Goal: Task Accomplishment & Management: Manage account settings

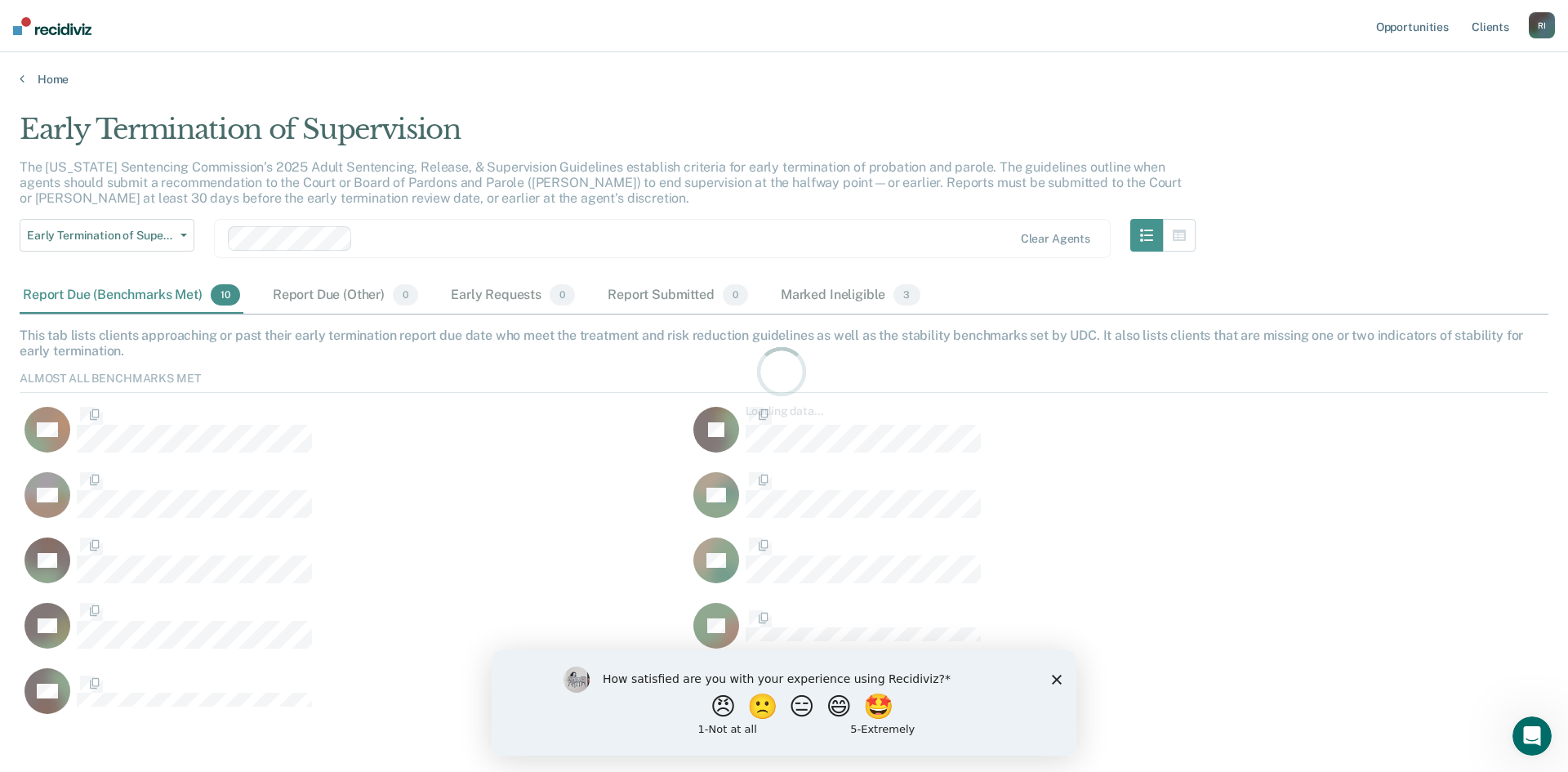
scroll to position [349, 1516]
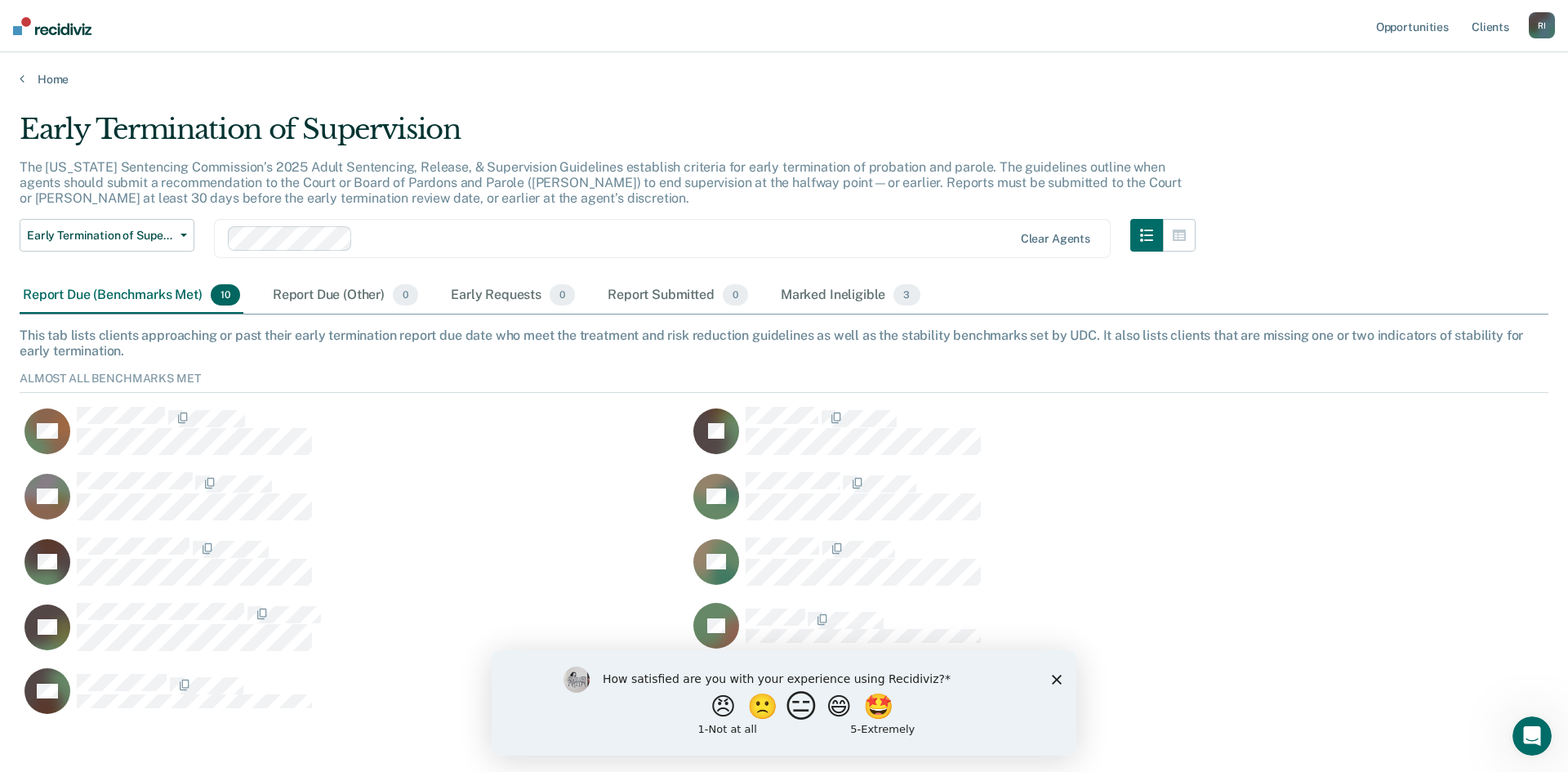
click at [800, 710] on button "😑" at bounding box center [803, 705] width 38 height 33
click at [1062, 680] on div "What is the reason for the score that you gave?" at bounding box center [784, 706] width 585 height 98
click at [1050, 686] on div "What is the reason for the score that you gave?" at bounding box center [784, 706] width 585 height 98
click at [1056, 686] on polygon "Close survey" at bounding box center [1057, 685] width 10 height 10
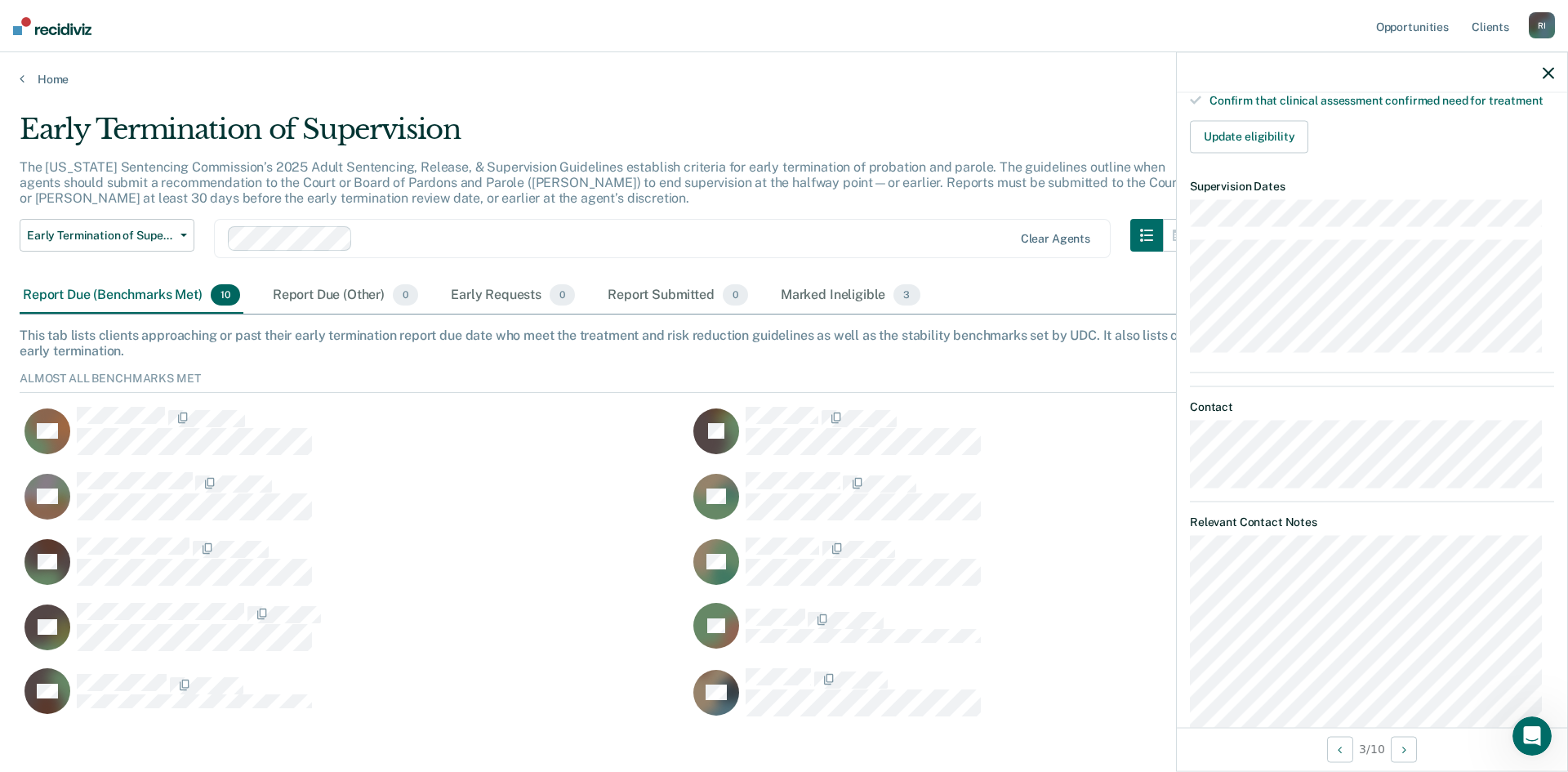
scroll to position [0, 0]
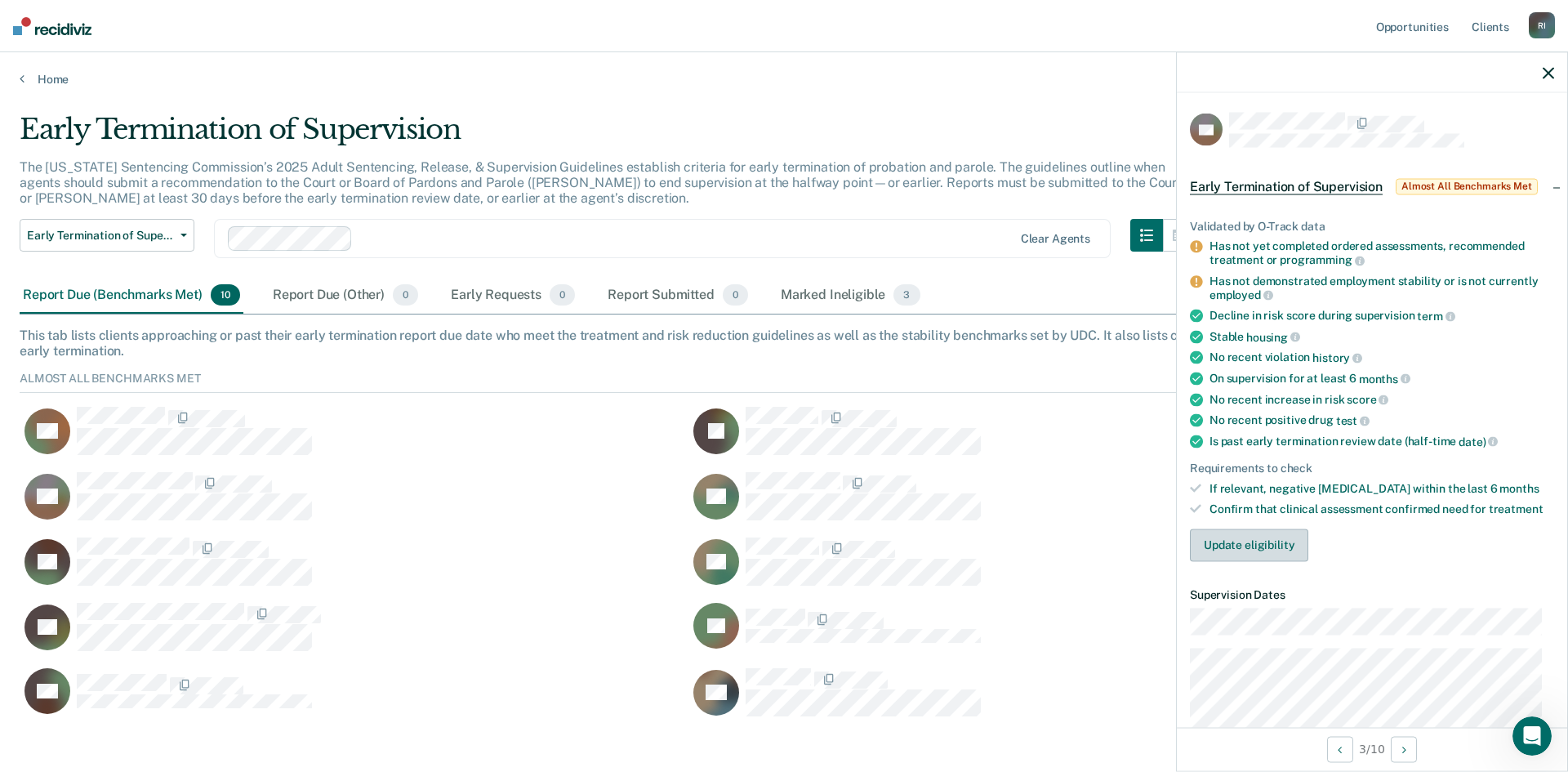
click at [1260, 545] on button "Update eligibility" at bounding box center [1249, 544] width 119 height 33
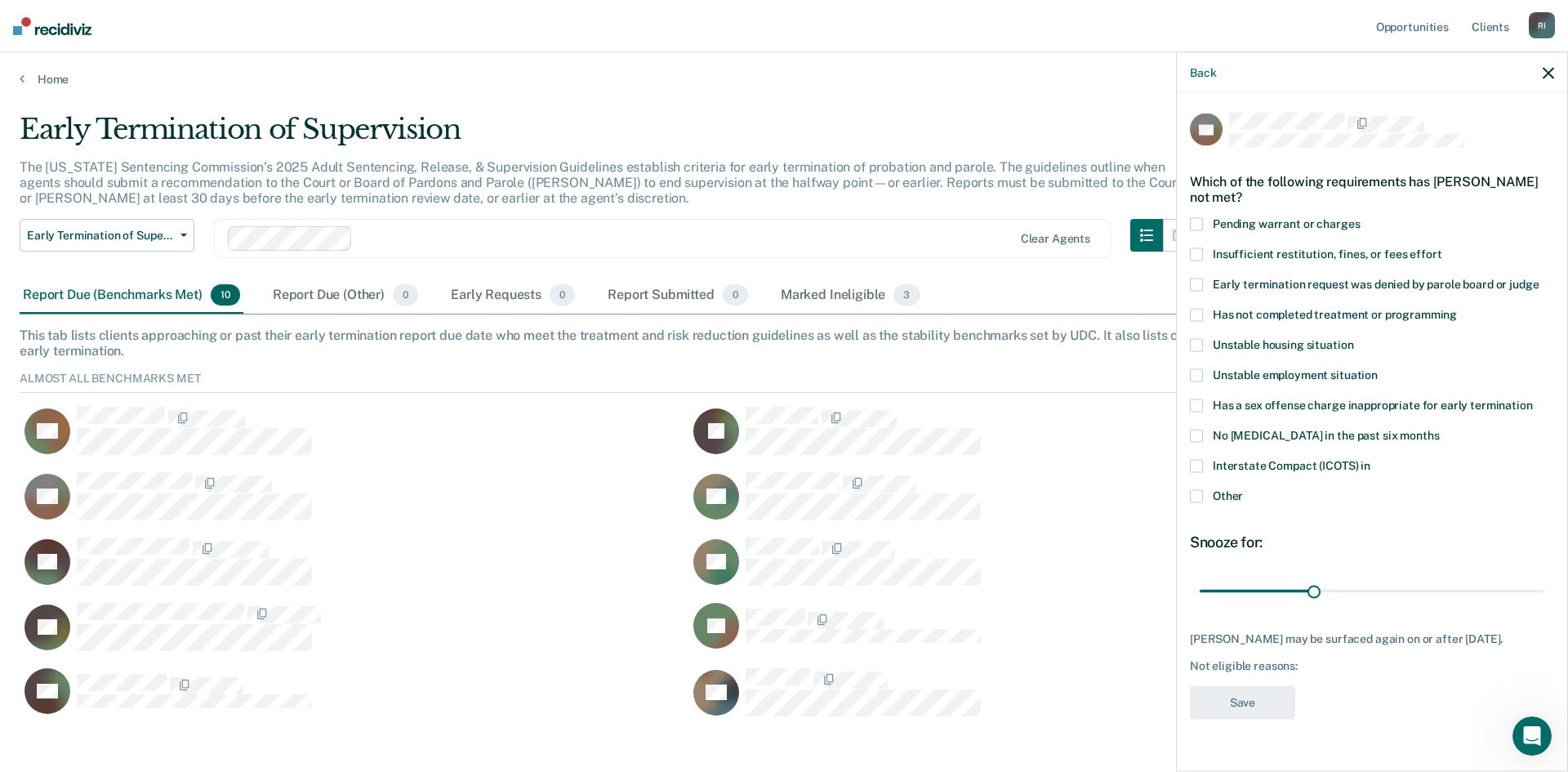
click at [1200, 313] on span at bounding box center [1196, 315] width 13 height 13
drag, startPoint x: 1311, startPoint y: 590, endPoint x: 1425, endPoint y: 592, distance: 114.0
type input "60"
click at [1425, 592] on input "range" at bounding box center [1372, 591] width 344 height 29
click at [1264, 718] on button "Save" at bounding box center [1242, 703] width 105 height 34
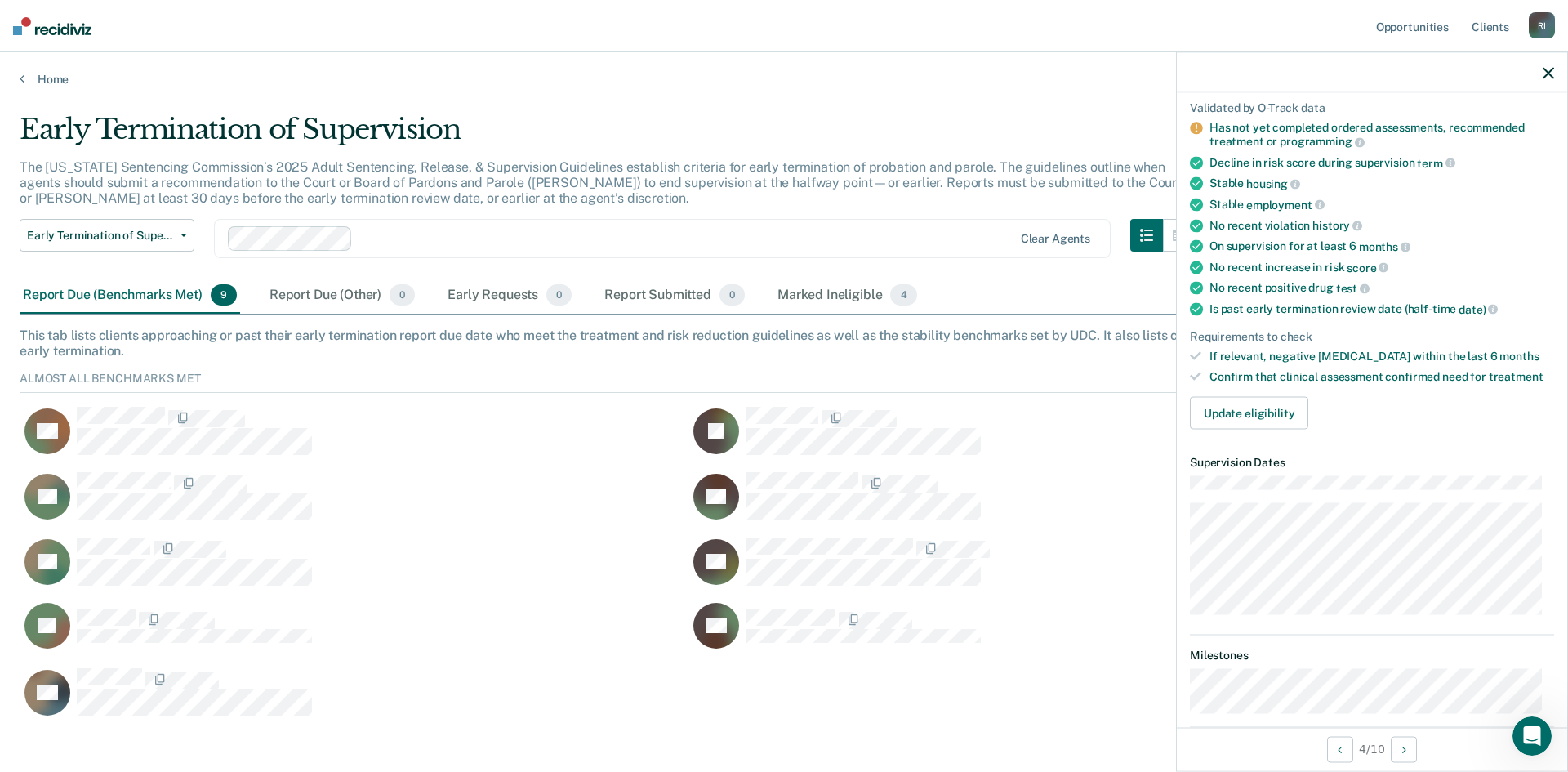
scroll to position [90, 0]
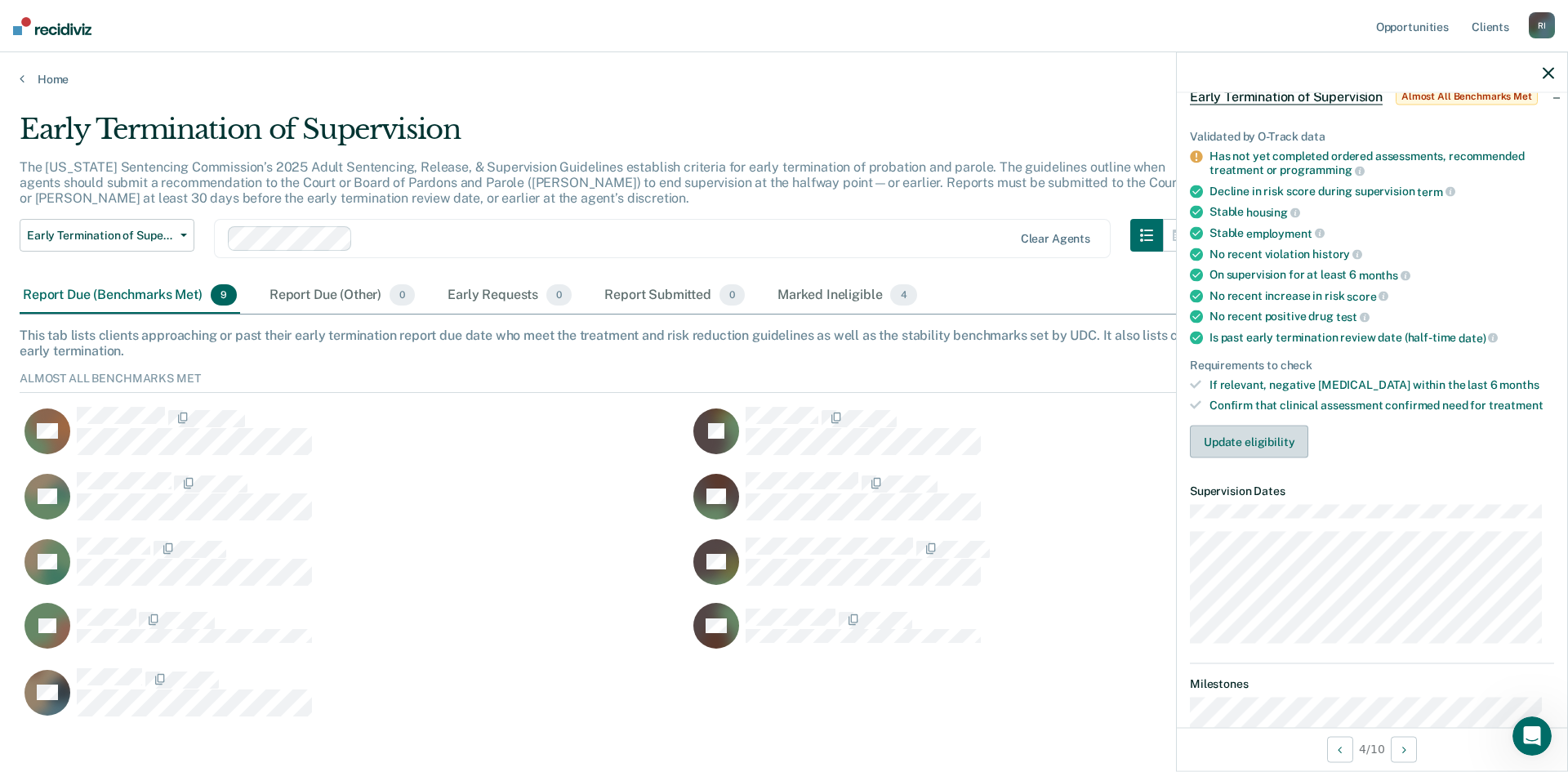
click at [1263, 444] on button "Update eligibility" at bounding box center [1249, 442] width 119 height 33
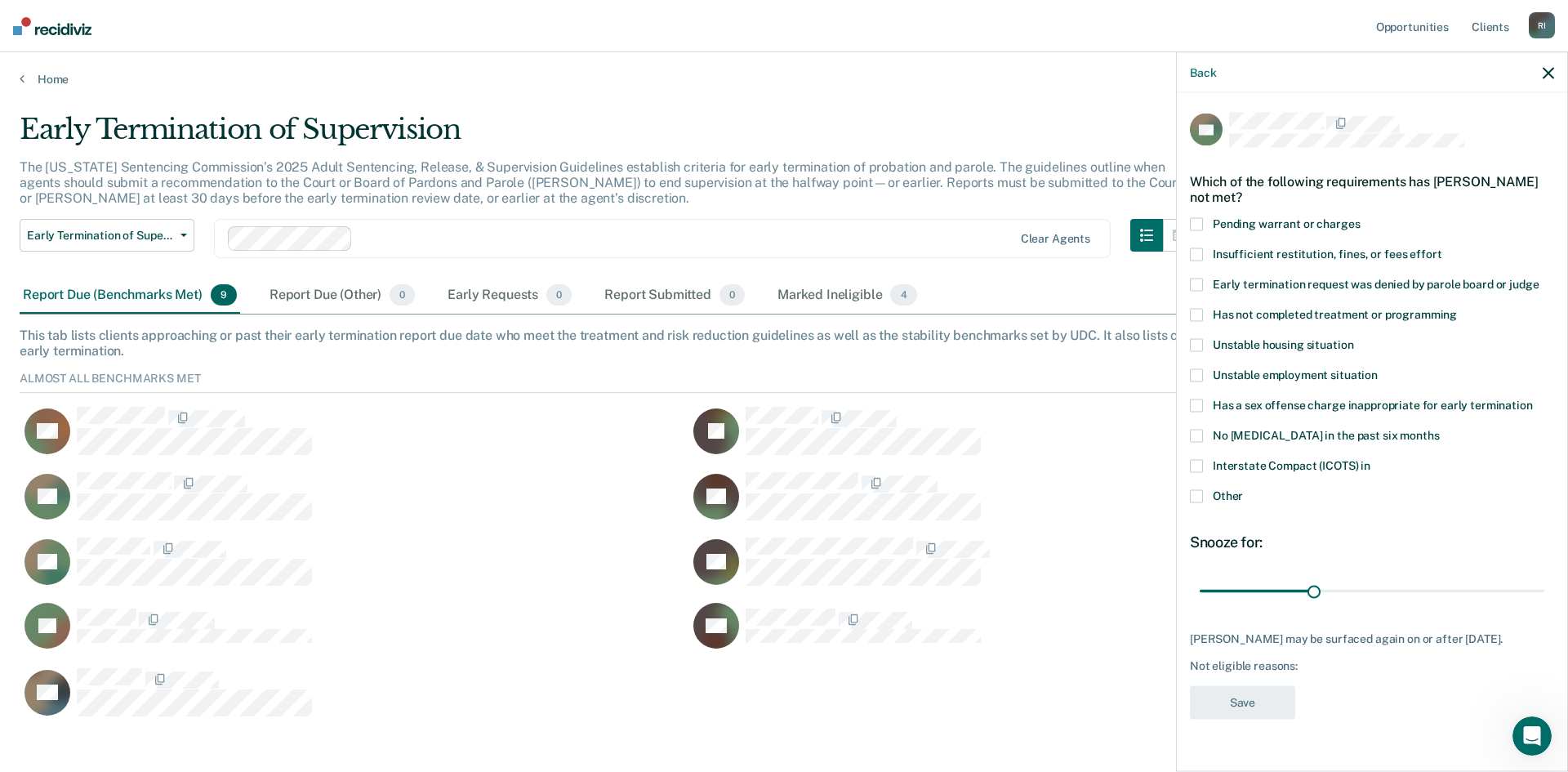
click at [1197, 314] on span at bounding box center [1196, 315] width 13 height 13
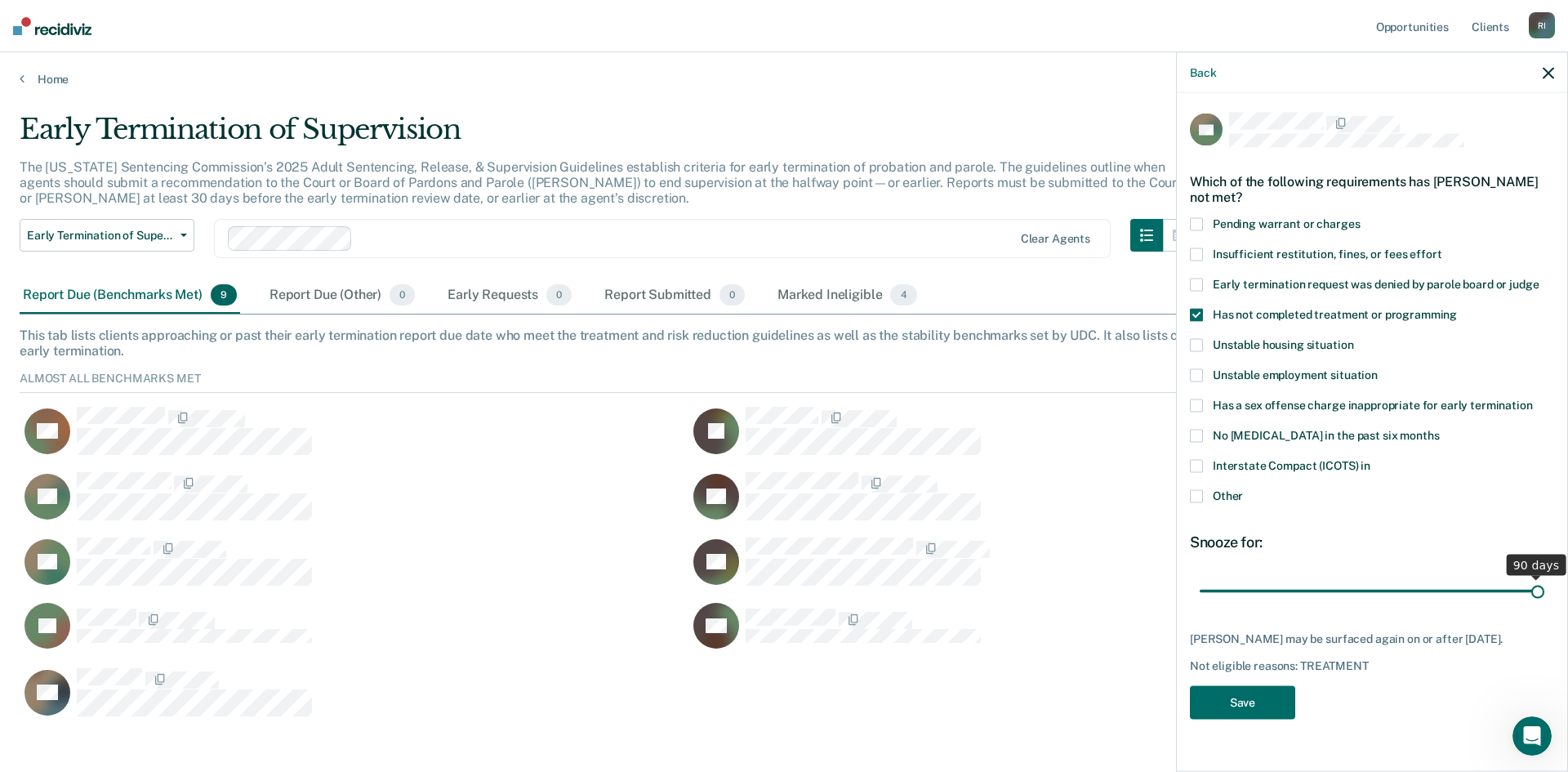
drag, startPoint x: 1315, startPoint y: 593, endPoint x: 1543, endPoint y: 585, distance: 228.1
type input "90"
click at [1543, 585] on input "range" at bounding box center [1372, 591] width 344 height 29
click at [1269, 700] on button "Save" at bounding box center [1242, 703] width 105 height 34
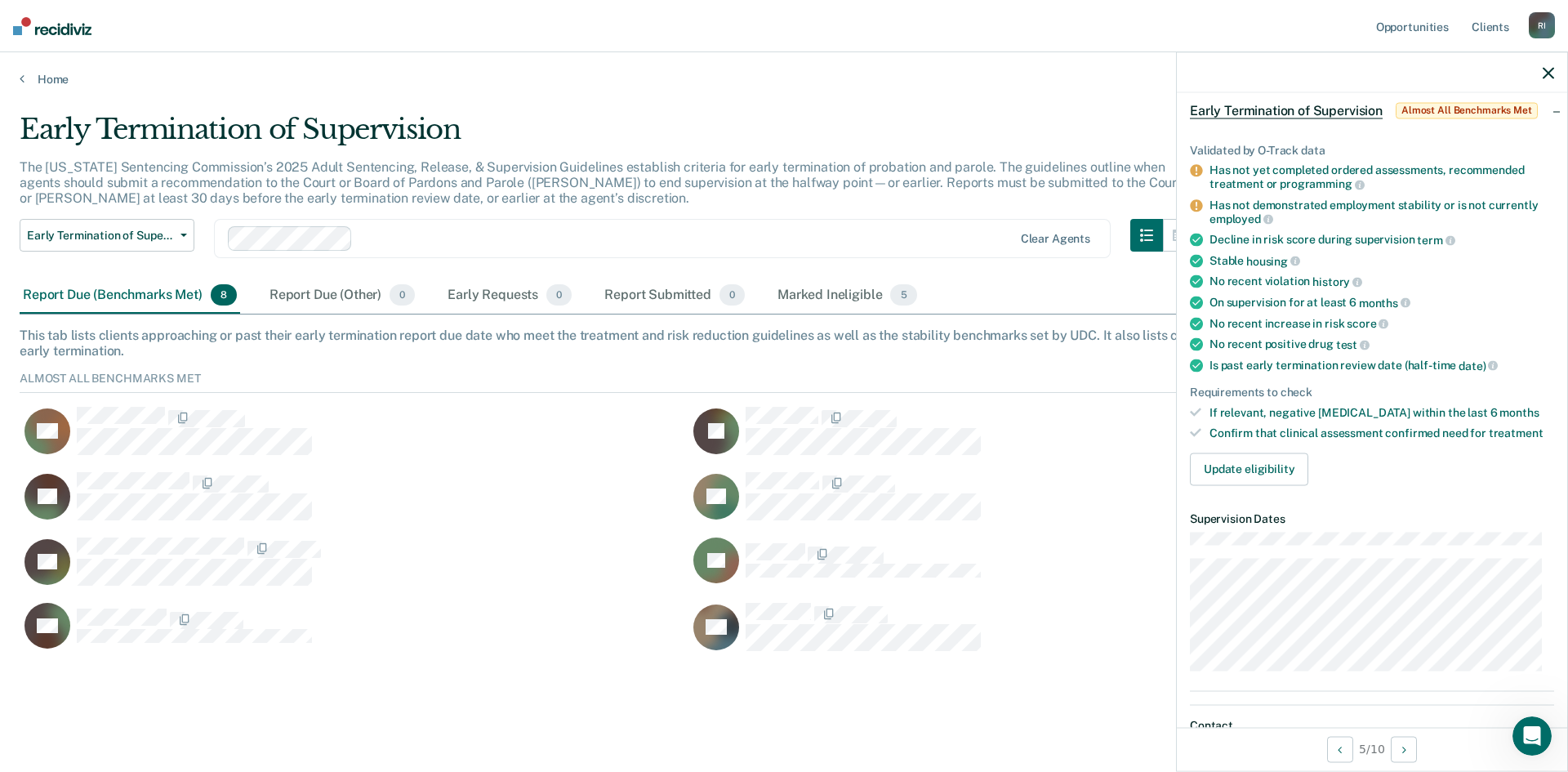
scroll to position [163, 0]
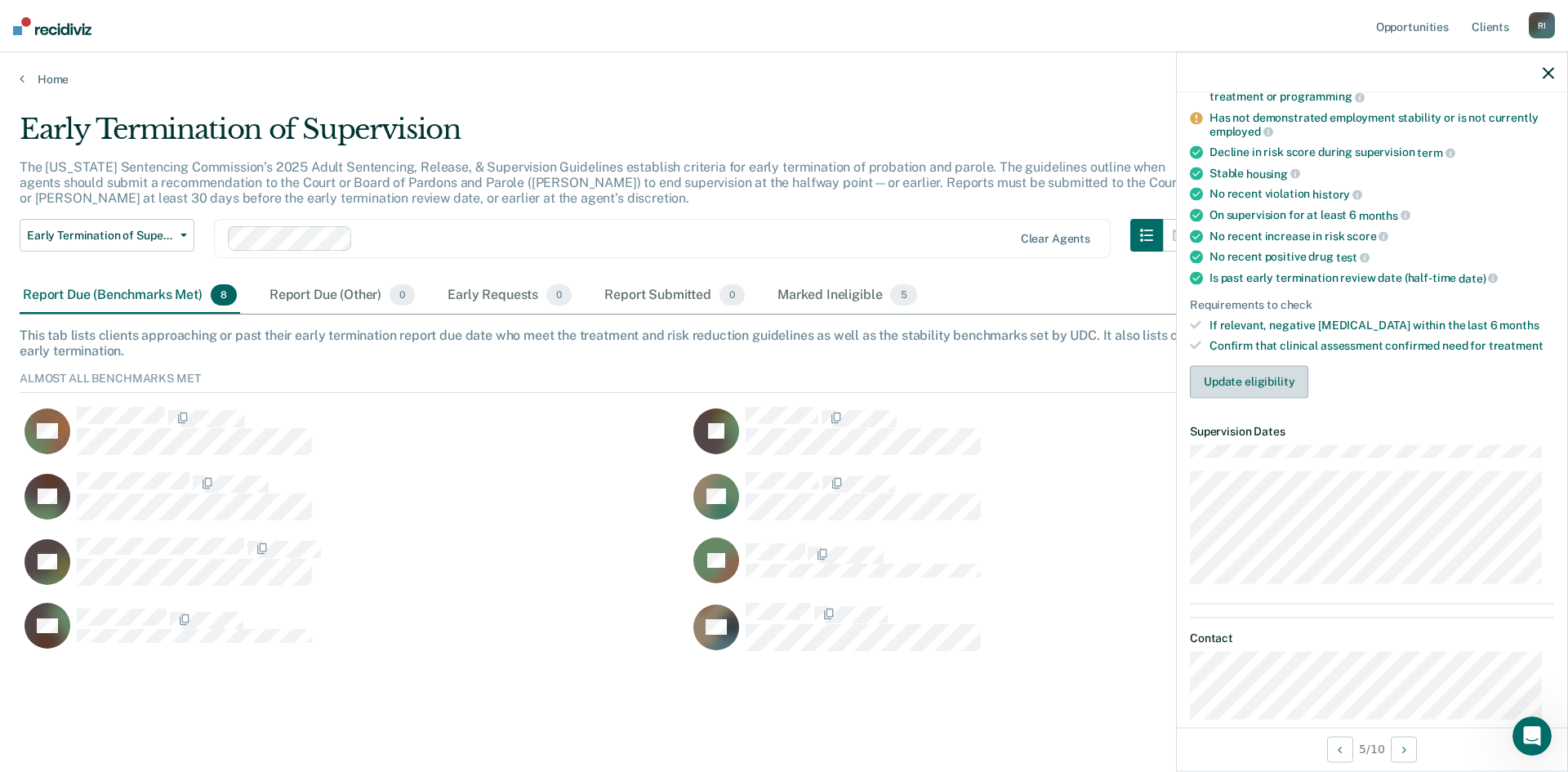
click at [1245, 386] on button "Update eligibility" at bounding box center [1249, 381] width 119 height 33
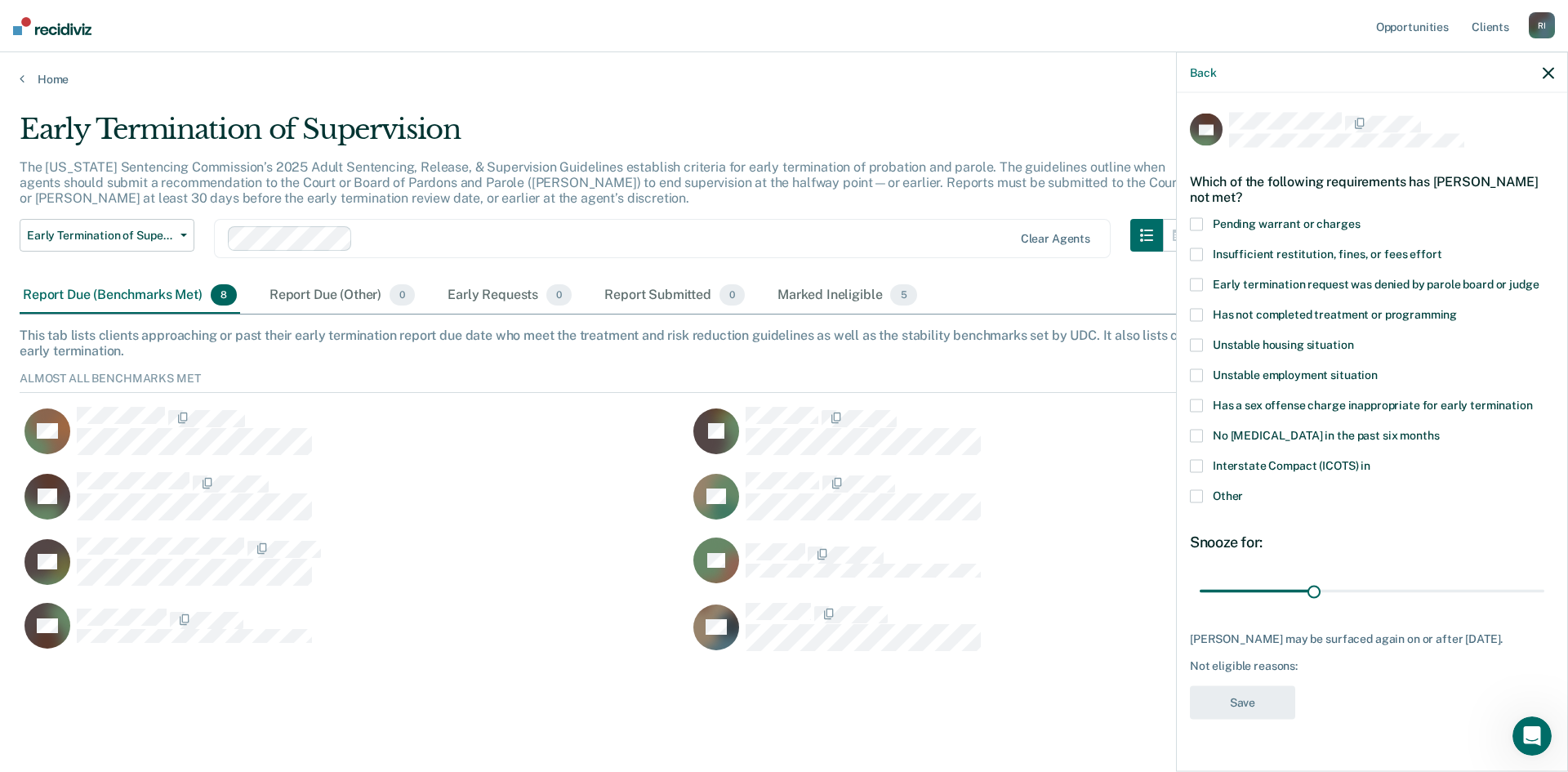
click at [1199, 314] on span at bounding box center [1196, 315] width 13 height 13
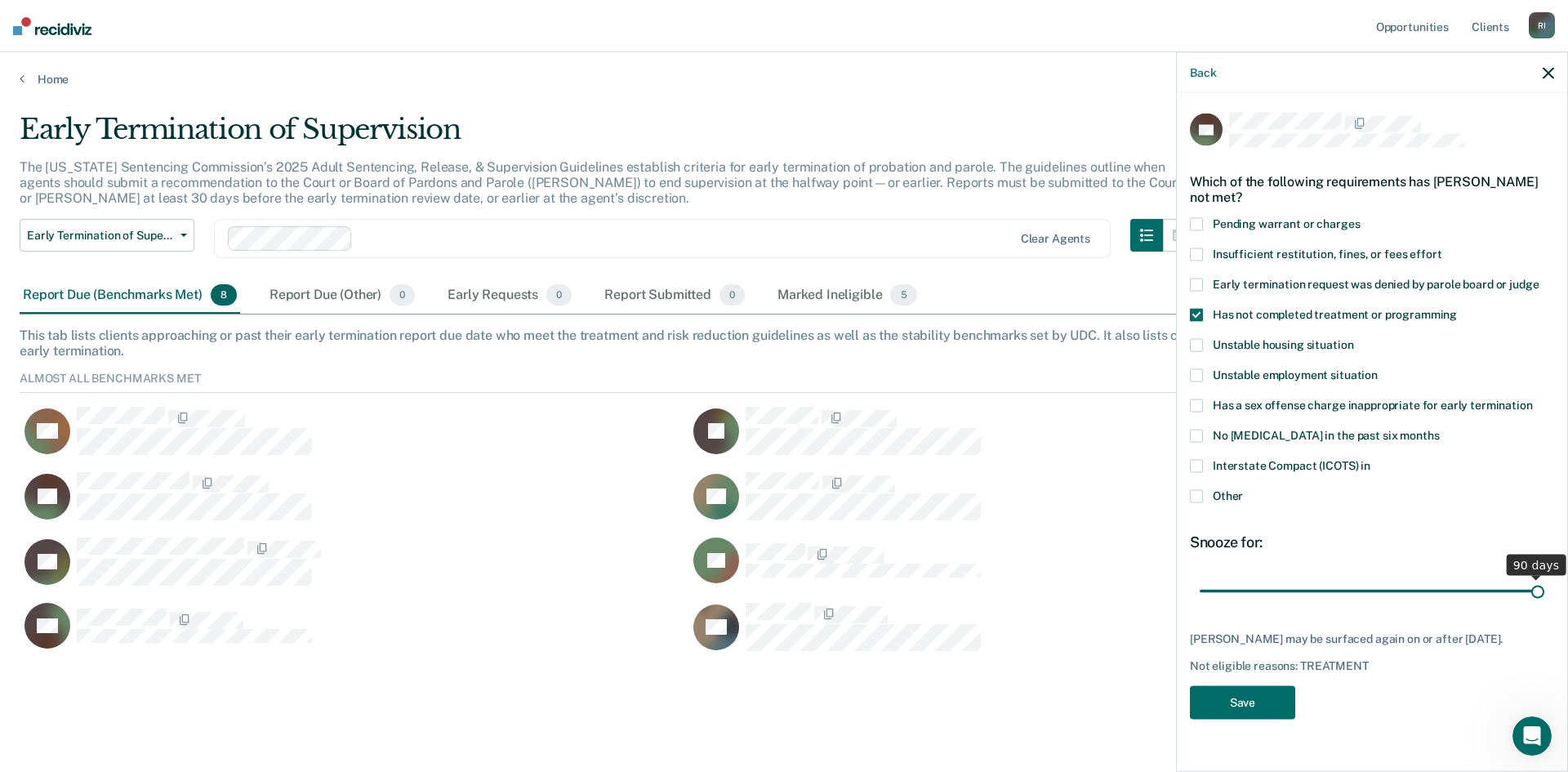
drag, startPoint x: 1313, startPoint y: 588, endPoint x: 1544, endPoint y: 568, distance: 231.9
type input "90"
click at [1544, 577] on input "range" at bounding box center [1372, 591] width 344 height 29
click at [1274, 718] on button "Save" at bounding box center [1242, 703] width 105 height 34
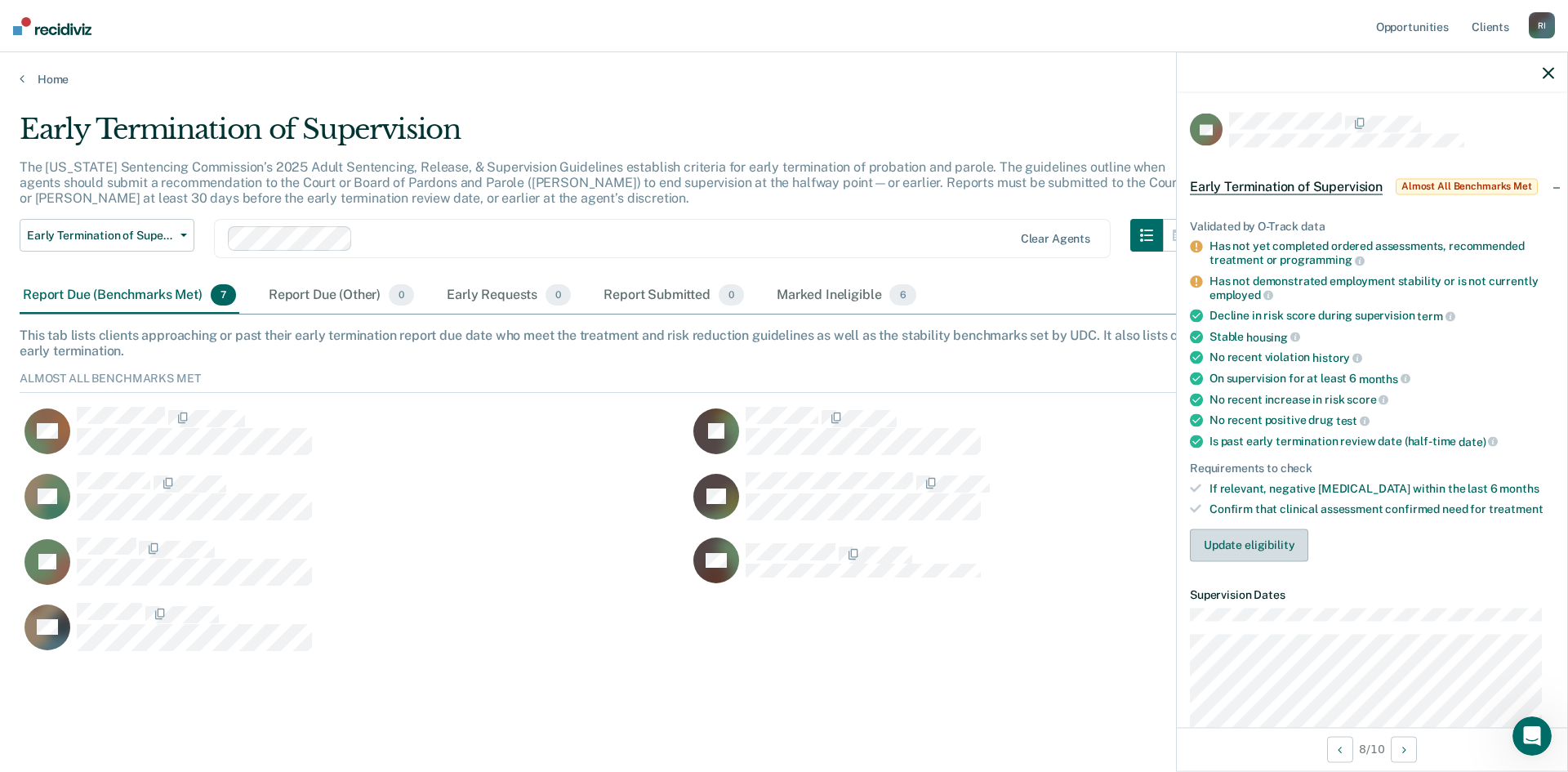
click at [1262, 540] on button "Update eligibility" at bounding box center [1249, 544] width 119 height 33
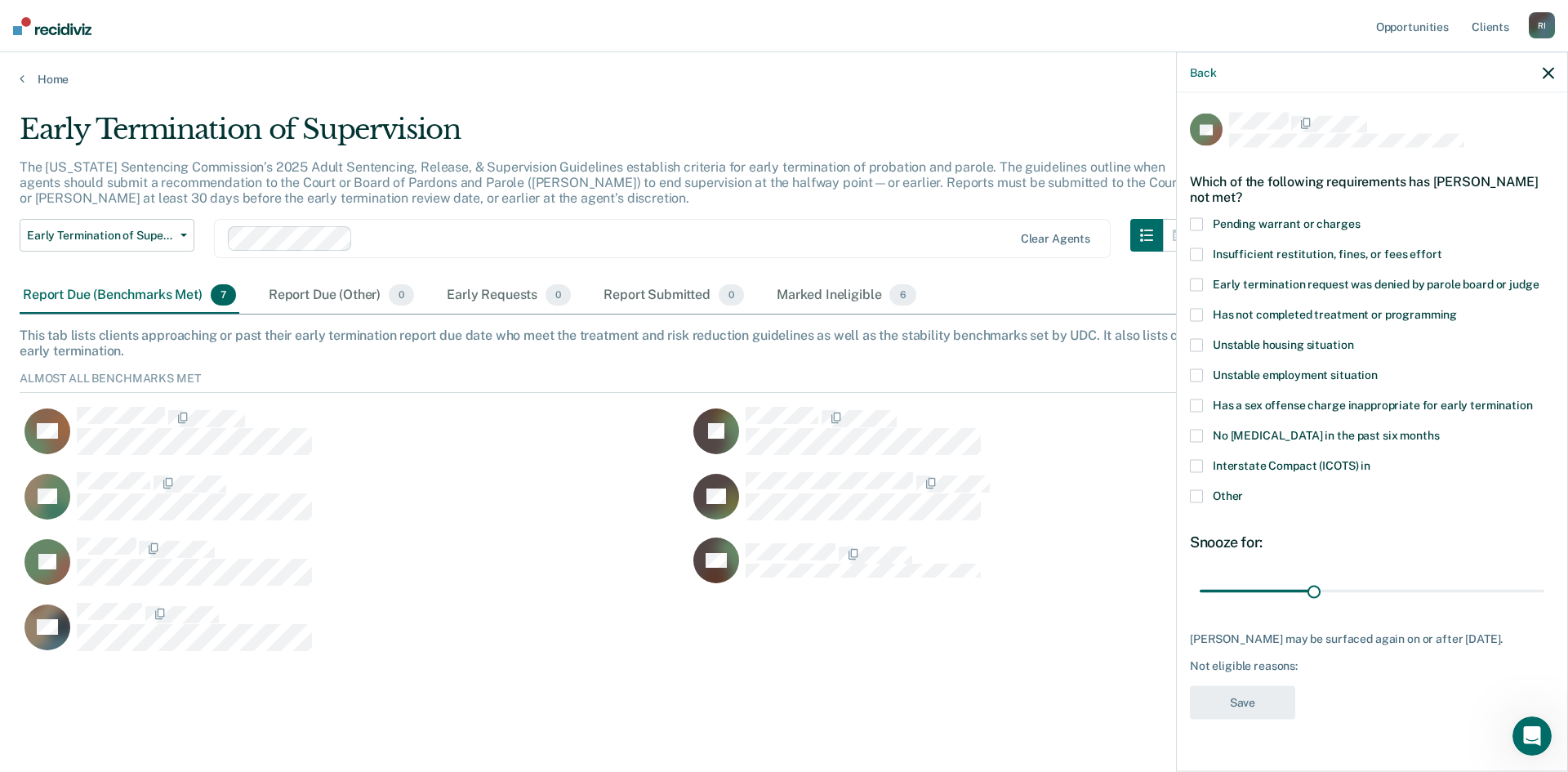
click at [1194, 309] on span at bounding box center [1196, 315] width 13 height 13
drag, startPoint x: 1314, startPoint y: 577, endPoint x: 1566, endPoint y: 569, distance: 252.1
type input "90"
click at [1544, 577] on input "range" at bounding box center [1372, 591] width 344 height 29
click at [1269, 686] on button "Save" at bounding box center [1242, 703] width 105 height 34
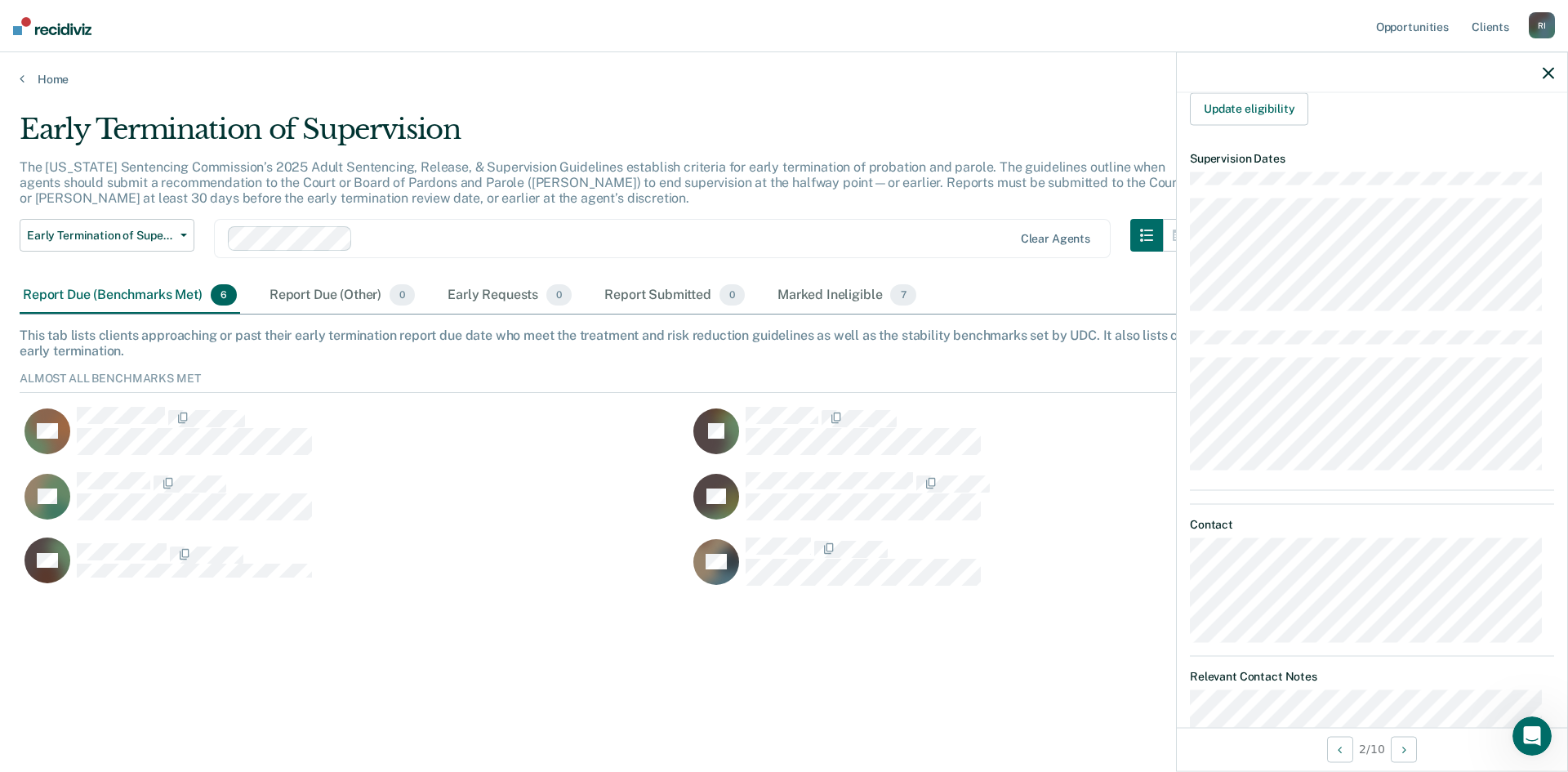
scroll to position [490, 0]
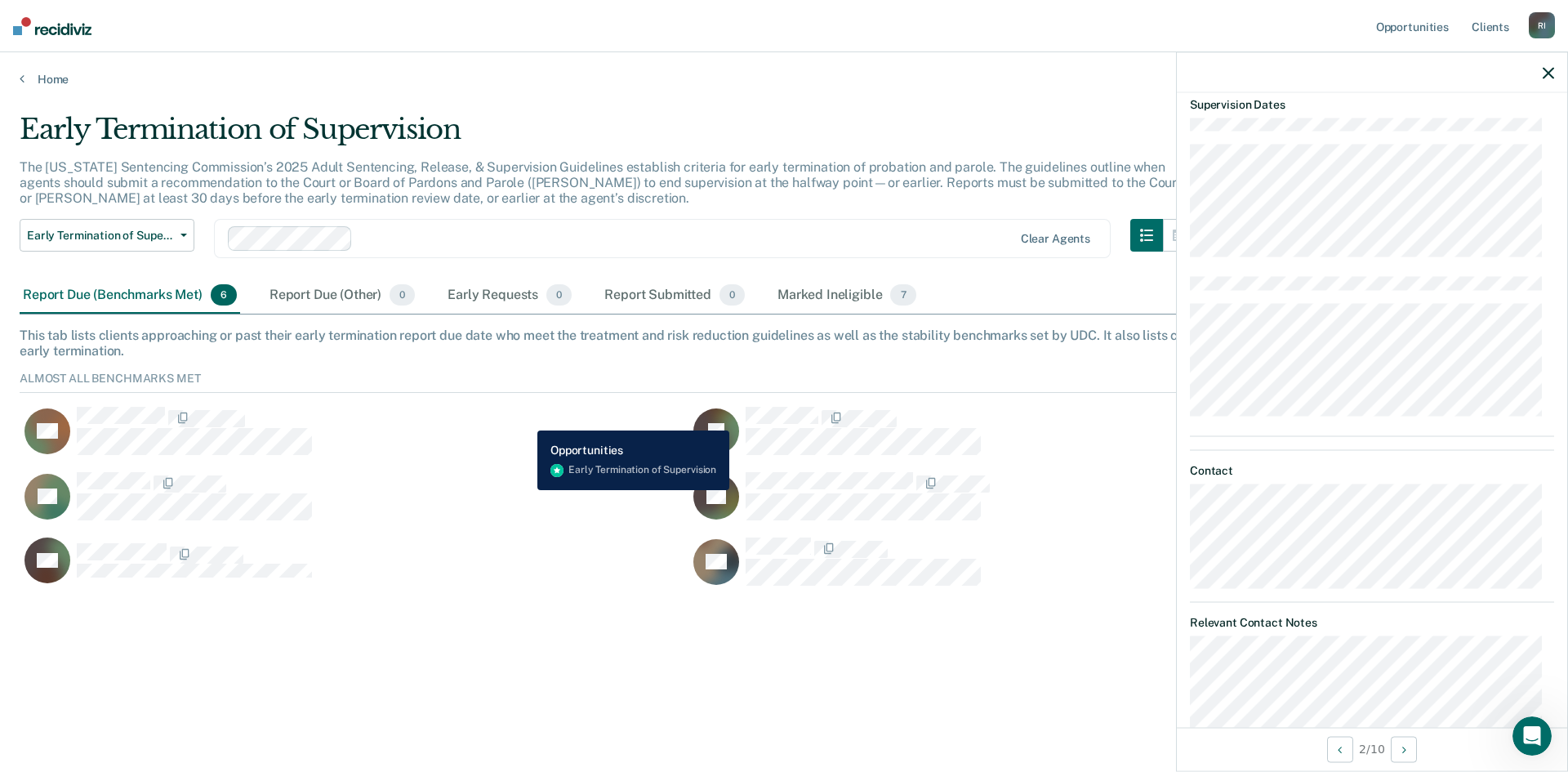
click at [525, 419] on div "AB" at bounding box center [344, 431] width 649 height 50
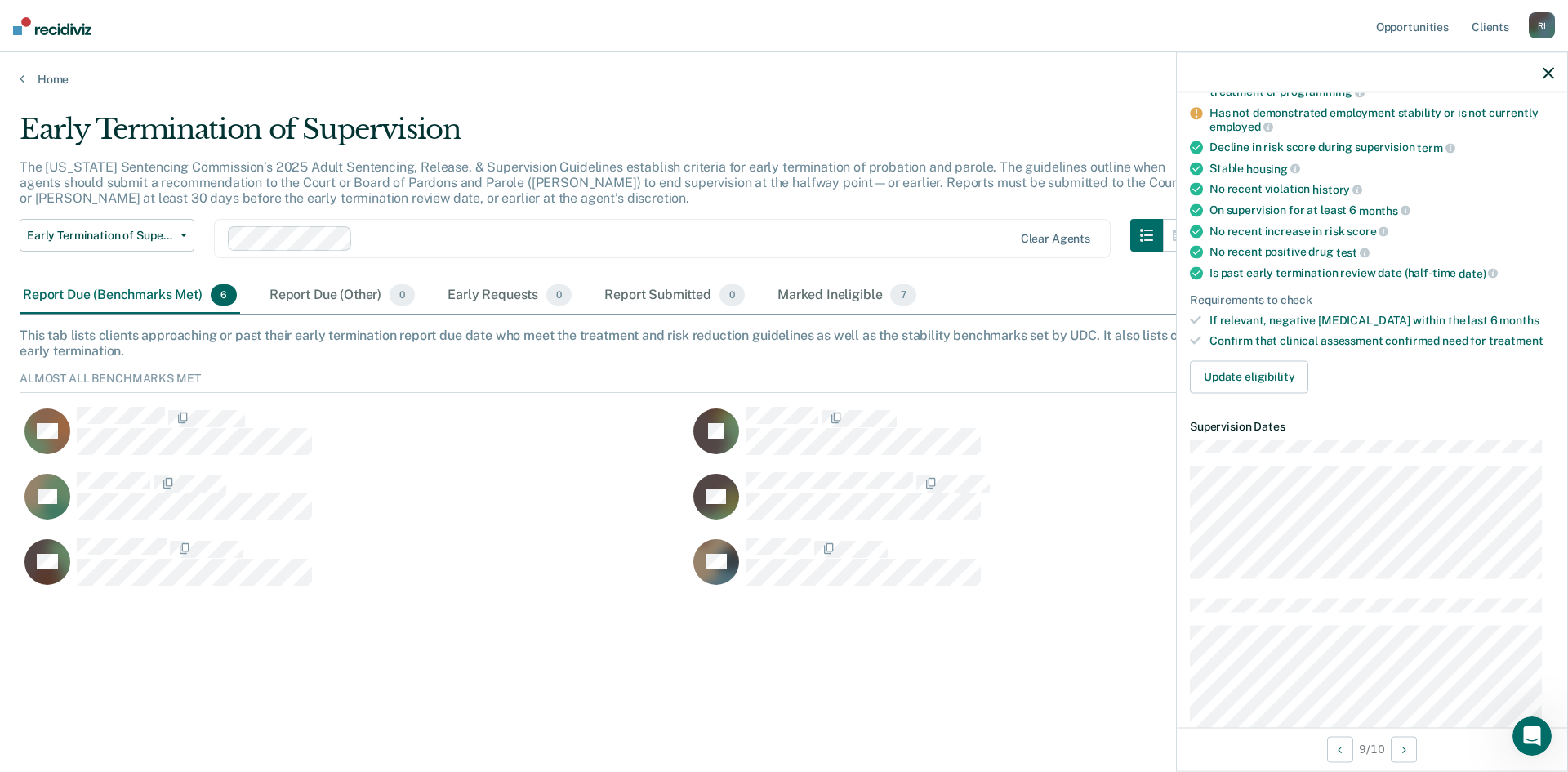
scroll to position [82, 0]
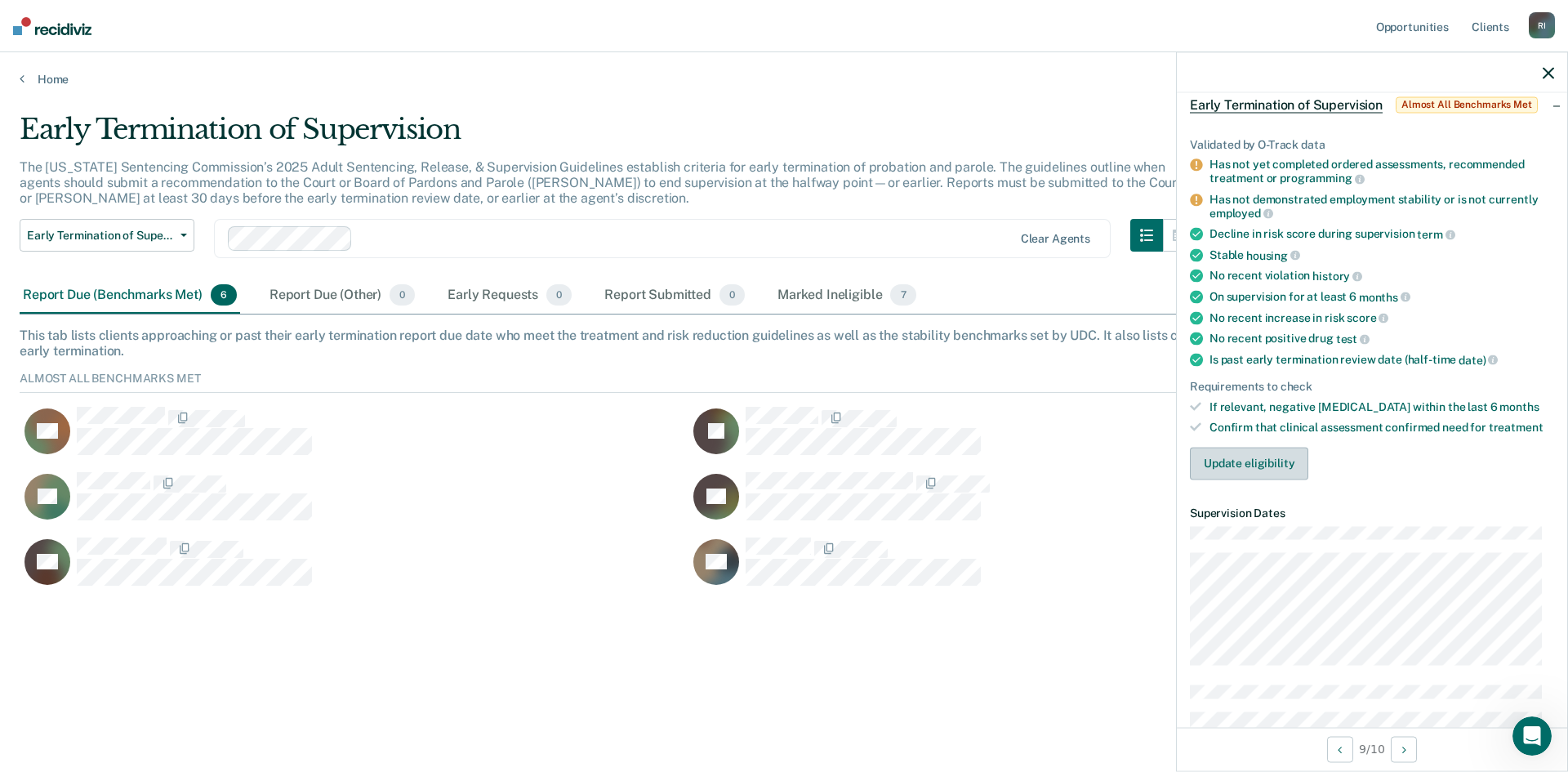
click at [1255, 464] on button "Update eligibility" at bounding box center [1249, 463] width 119 height 33
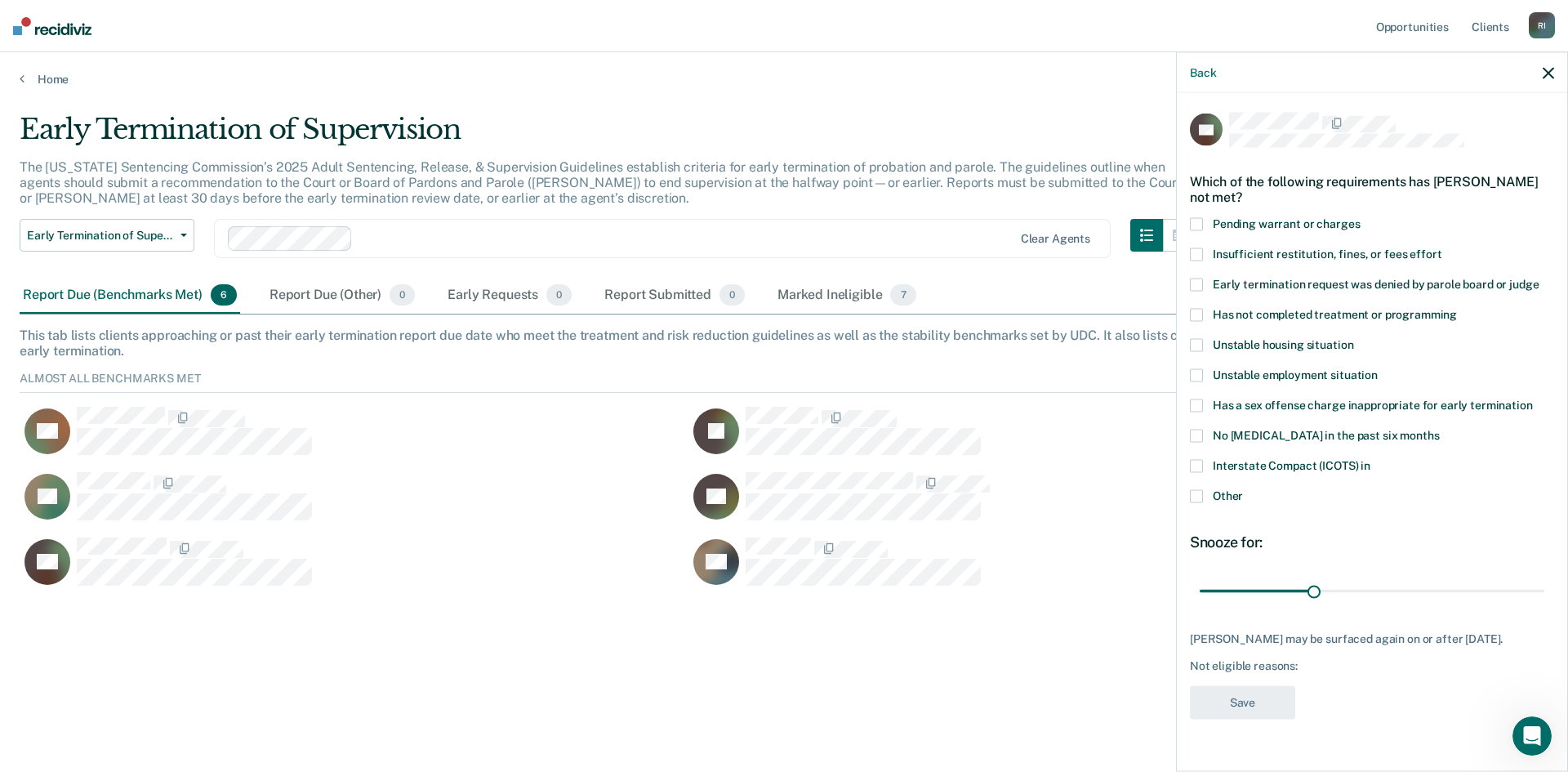
click at [1195, 314] on span at bounding box center [1196, 315] width 13 height 13
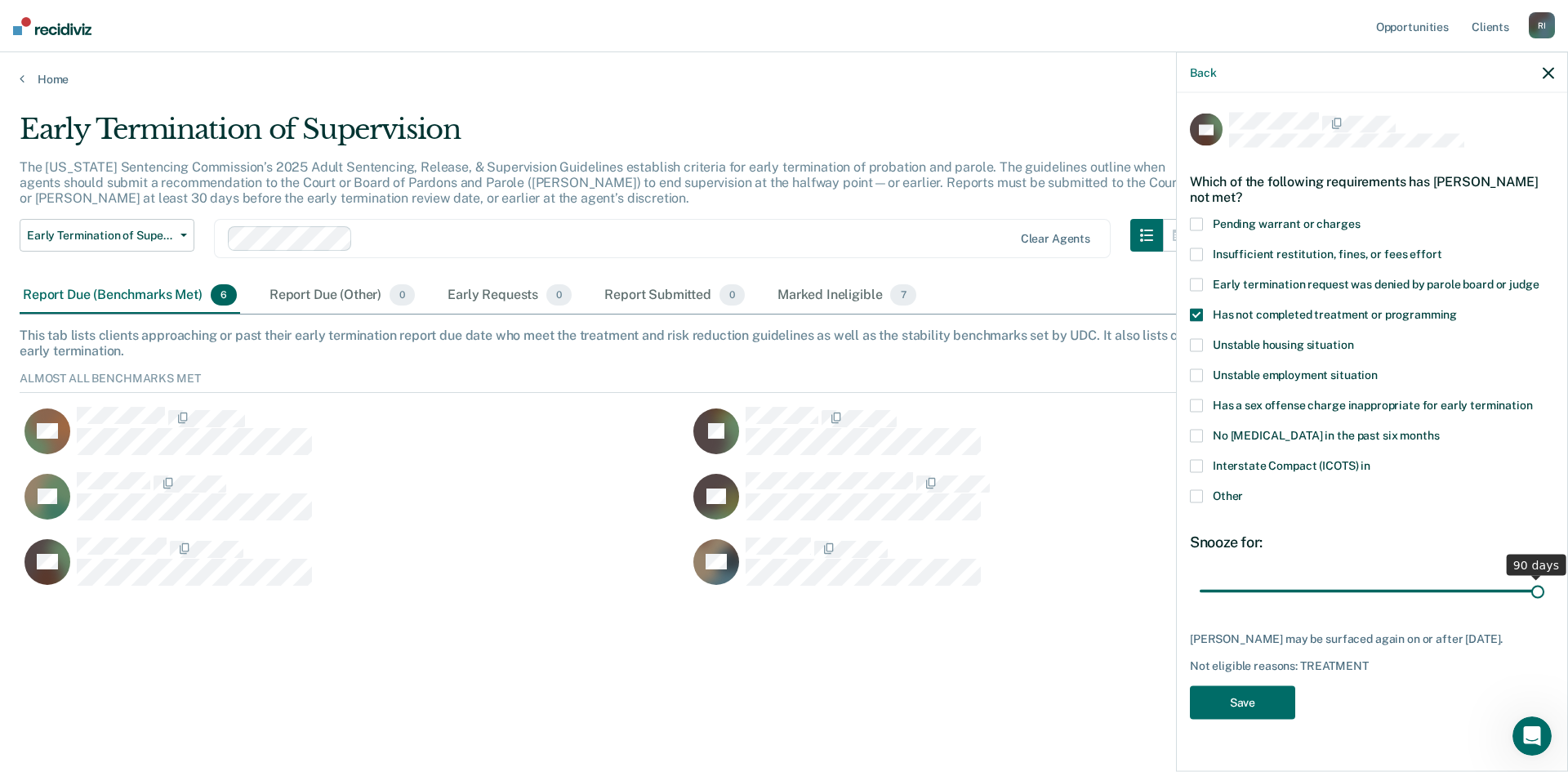
drag, startPoint x: 1313, startPoint y: 589, endPoint x: 1573, endPoint y: 596, distance: 260.1
type input "90"
click at [1544, 596] on input "range" at bounding box center [1372, 591] width 344 height 29
click at [1271, 697] on button "Save" at bounding box center [1242, 703] width 105 height 34
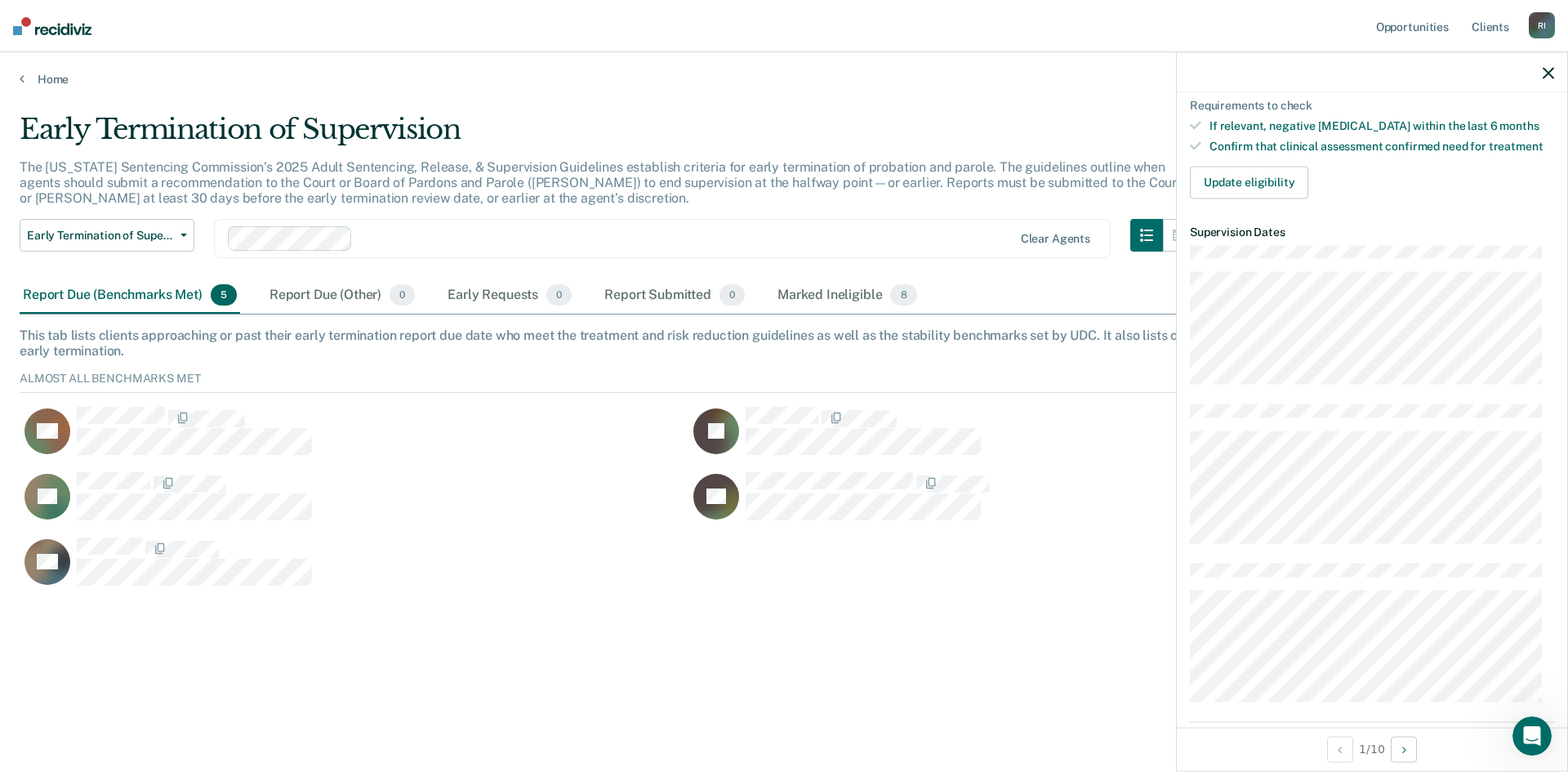
scroll to position [327, 0]
